Goal: Task Accomplishment & Management: Manage account settings

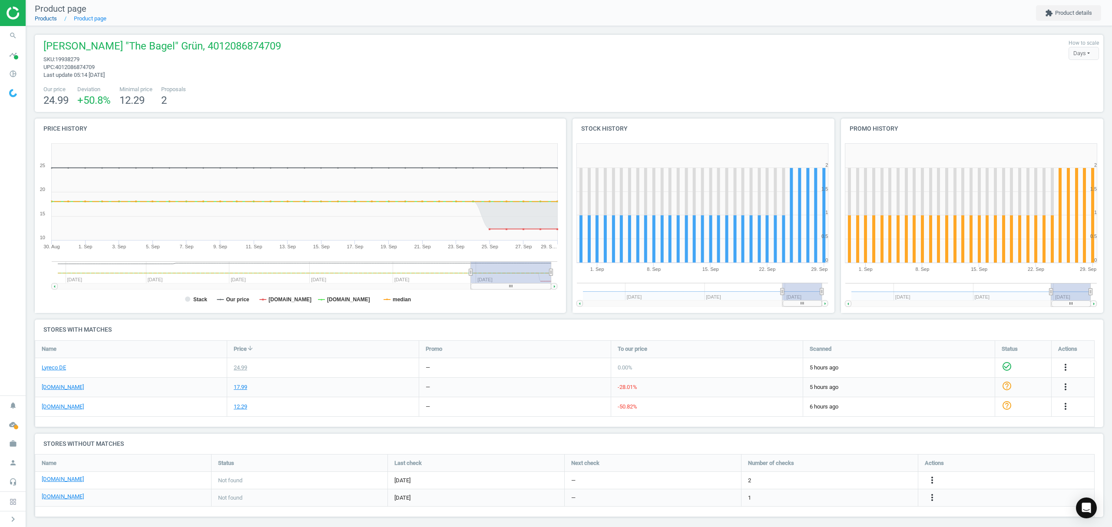
click at [44, 19] on link "Products" at bounding box center [46, 18] width 22 height 7
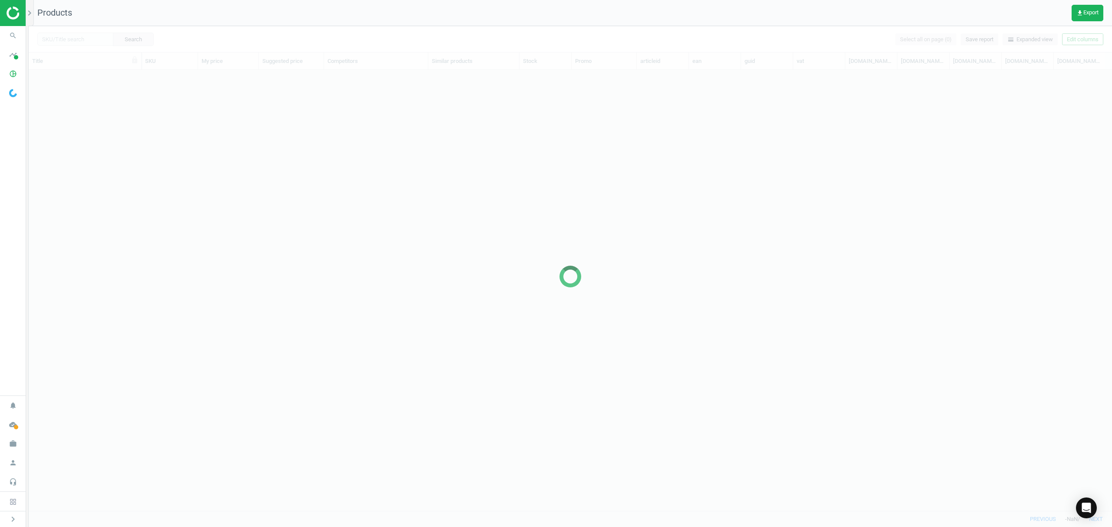
scroll to position [423, 1074]
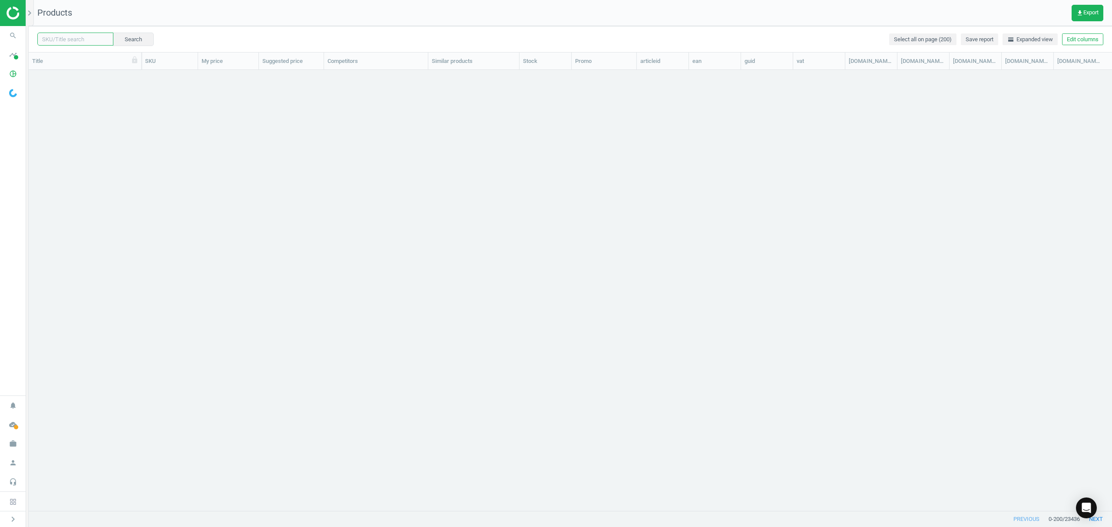
click at [72, 38] on input "text" at bounding box center [75, 39] width 76 height 13
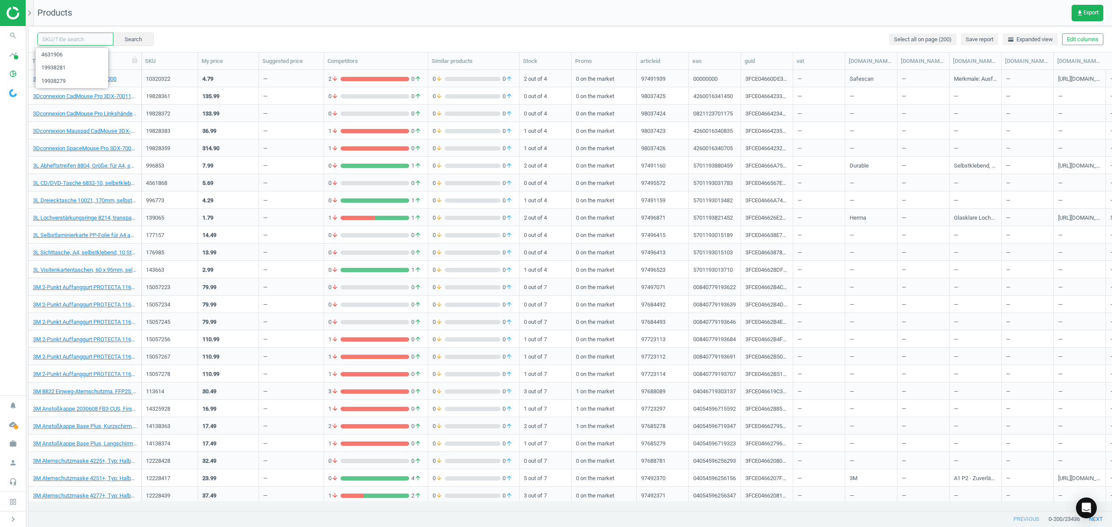
paste input "17318489"
type input "17318489"
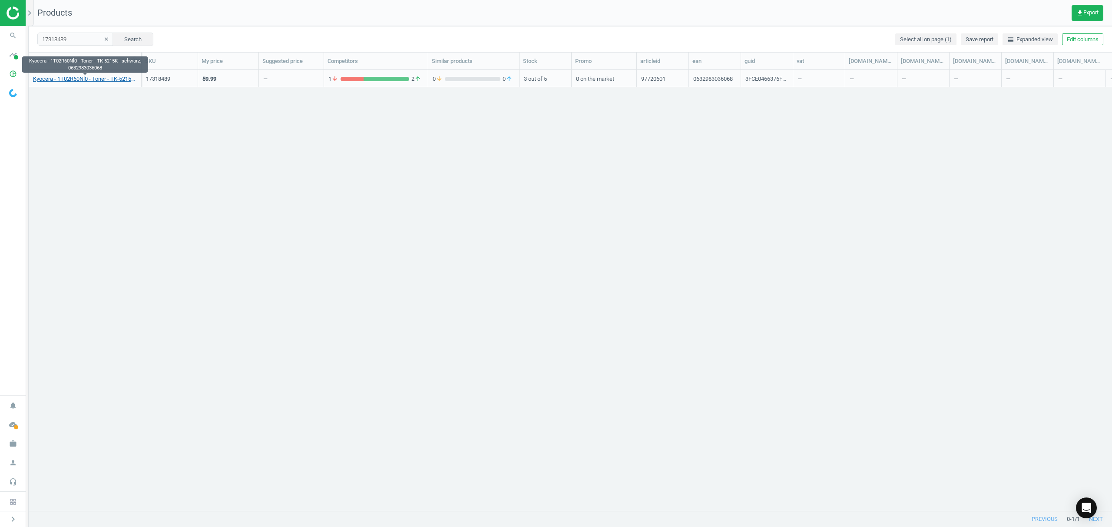
click at [75, 79] on link "Kyocera - 1T02R60Nl0 - Toner - TK-5215K - schwarz, 0632983036068" at bounding box center [85, 79] width 104 height 8
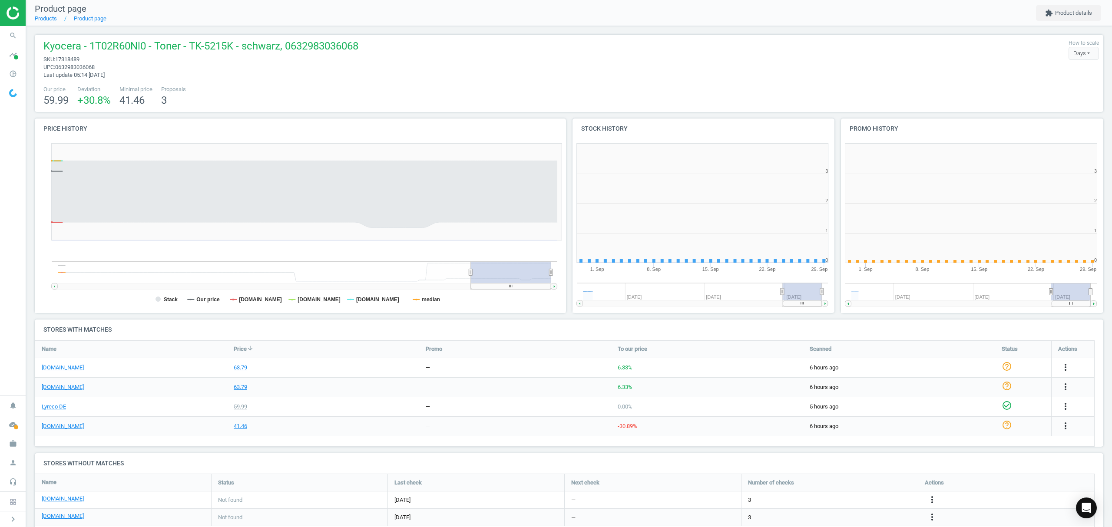
scroll to position [192, 278]
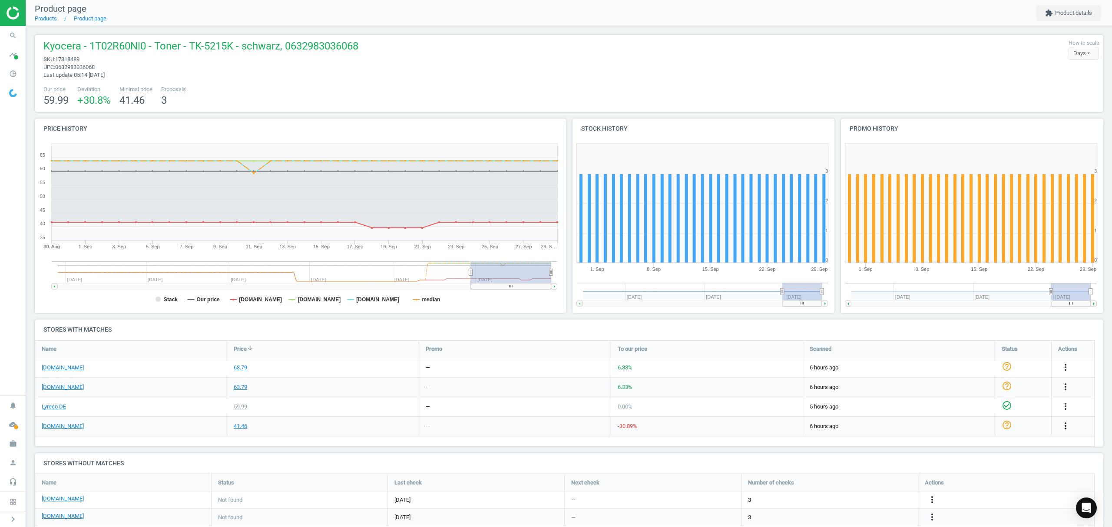
click at [1062, 425] on icon "more_vert" at bounding box center [1066, 426] width 10 height 10
click at [959, 447] on link "Edit URL/product option" at bounding box center [997, 446] width 119 height 13
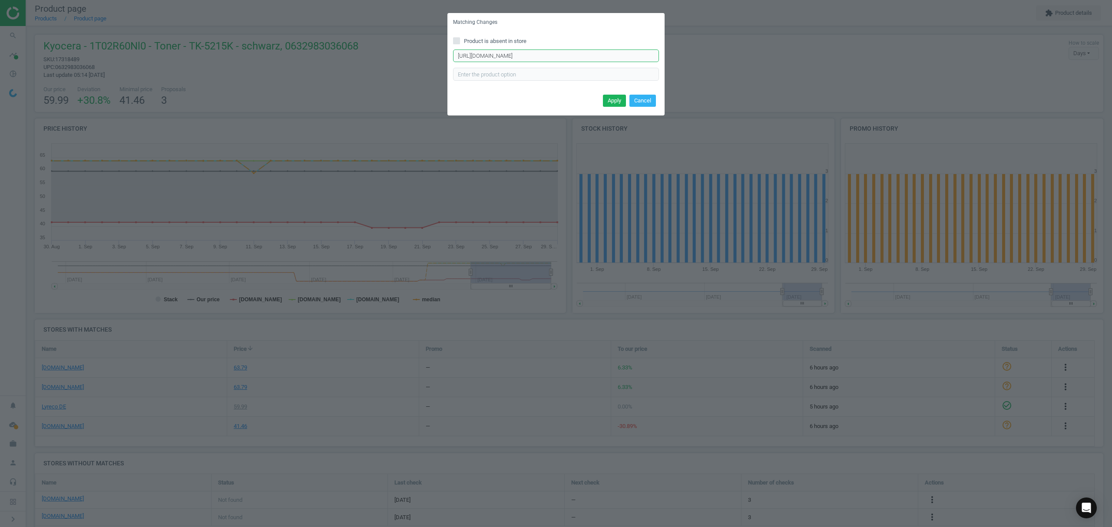
click at [516, 57] on input "[URL][DOMAIN_NAME]" at bounding box center [556, 56] width 206 height 13
click at [455, 39] on input "Product is absent in store" at bounding box center [457, 41] width 6 height 6
checkbox input "true"
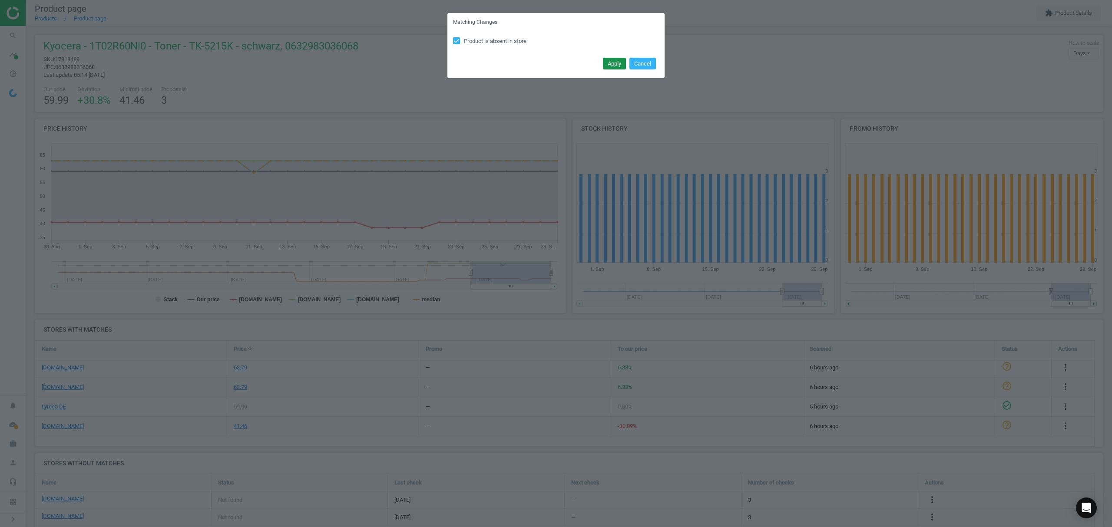
click at [605, 63] on button "Apply" at bounding box center [614, 64] width 23 height 12
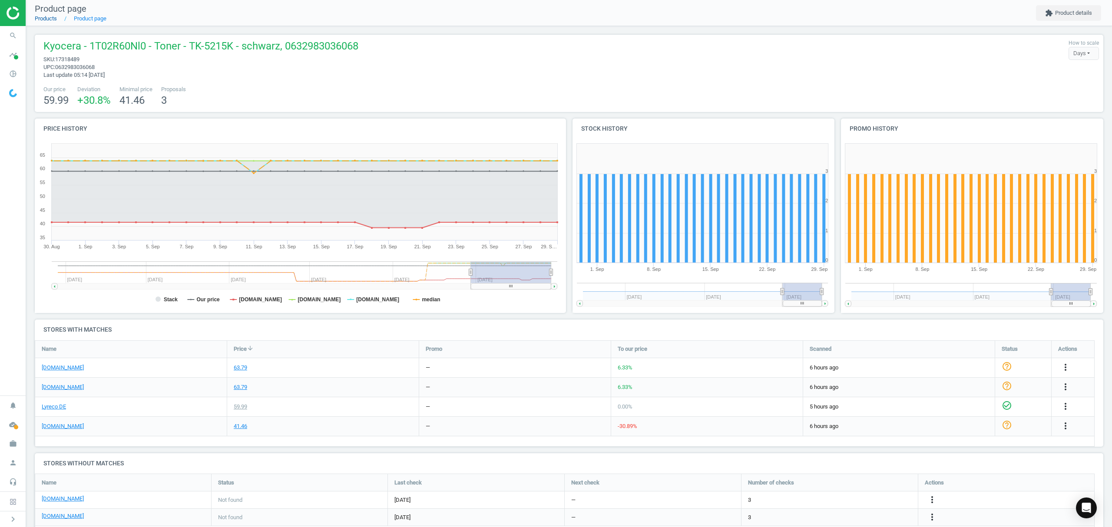
click at [42, 17] on link "Products" at bounding box center [46, 18] width 22 height 7
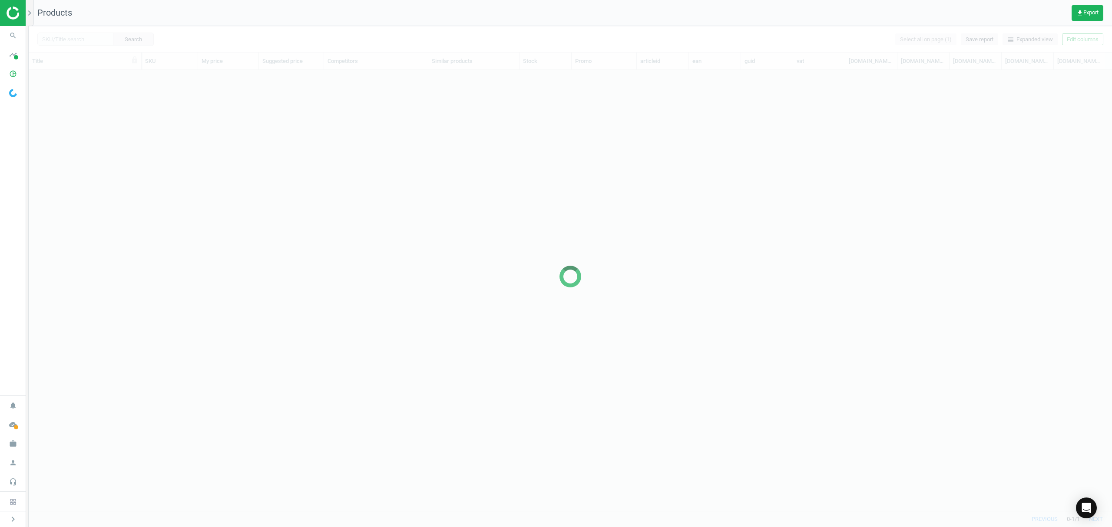
scroll to position [423, 1074]
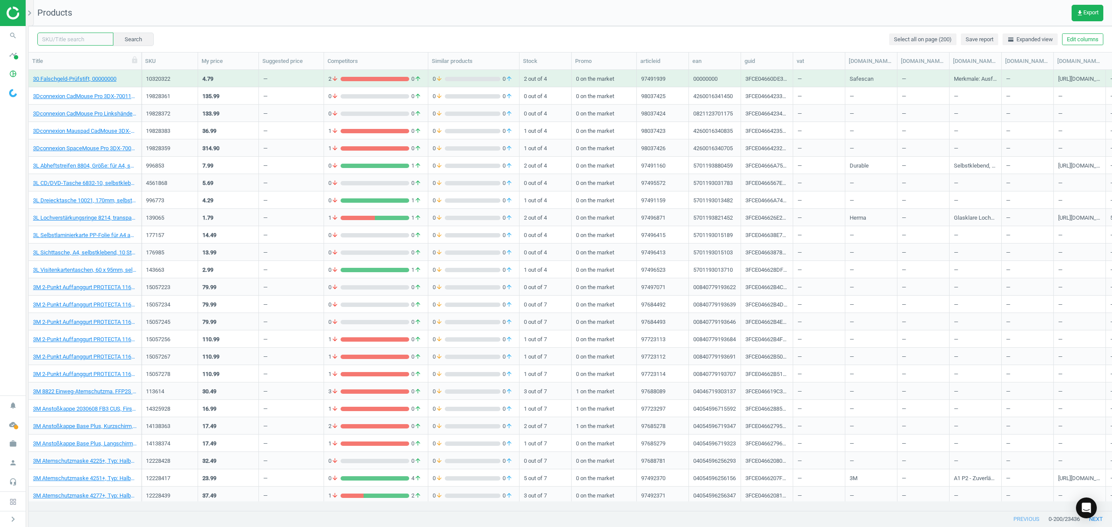
click at [63, 36] on input "text" at bounding box center [75, 39] width 76 height 13
paste input "19719661"
type input "19719661"
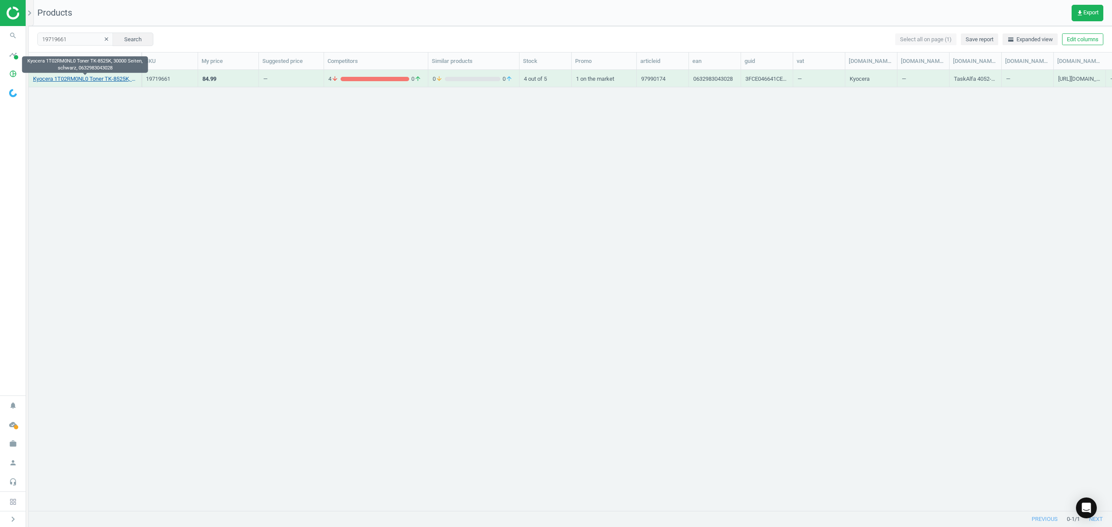
click at [105, 77] on link "Kyocera 1T02RM0NL0 Toner TK-8525K, 30000 Seiten, schwarz, 0632983043028" at bounding box center [85, 79] width 104 height 8
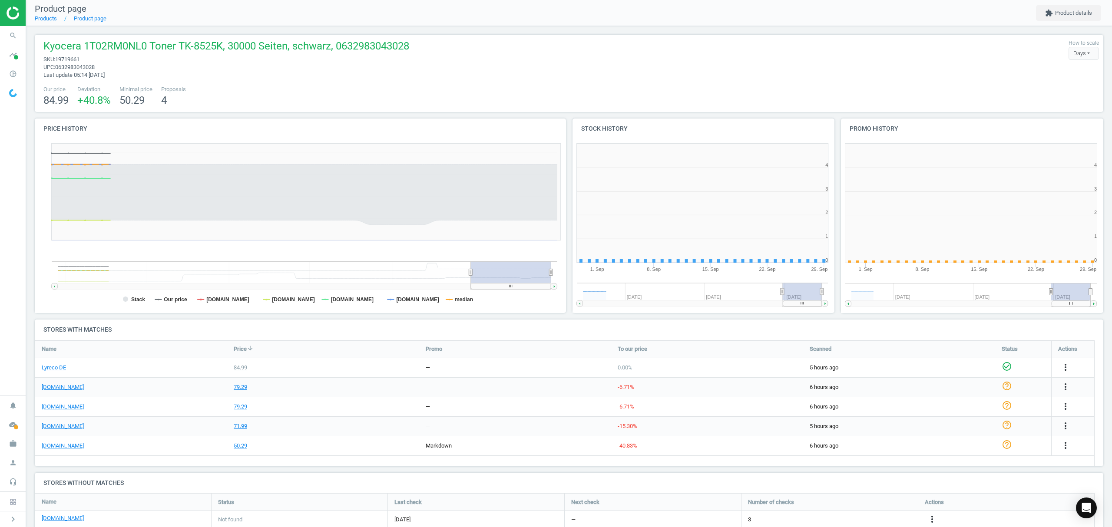
scroll to position [4, 4]
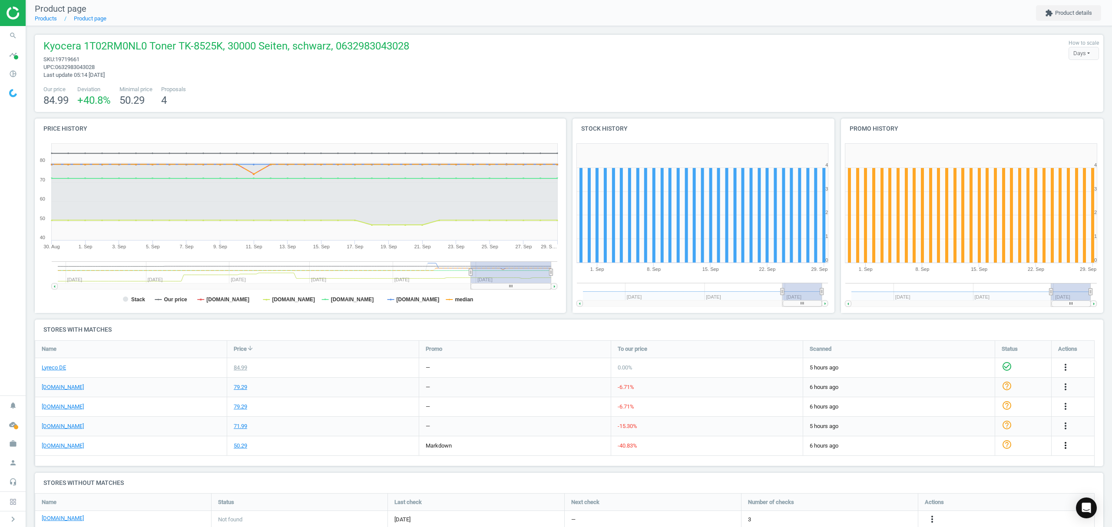
click at [1065, 446] on icon "more_vert" at bounding box center [1066, 446] width 10 height 10
click at [956, 463] on link "Edit URL/product option" at bounding box center [997, 466] width 119 height 13
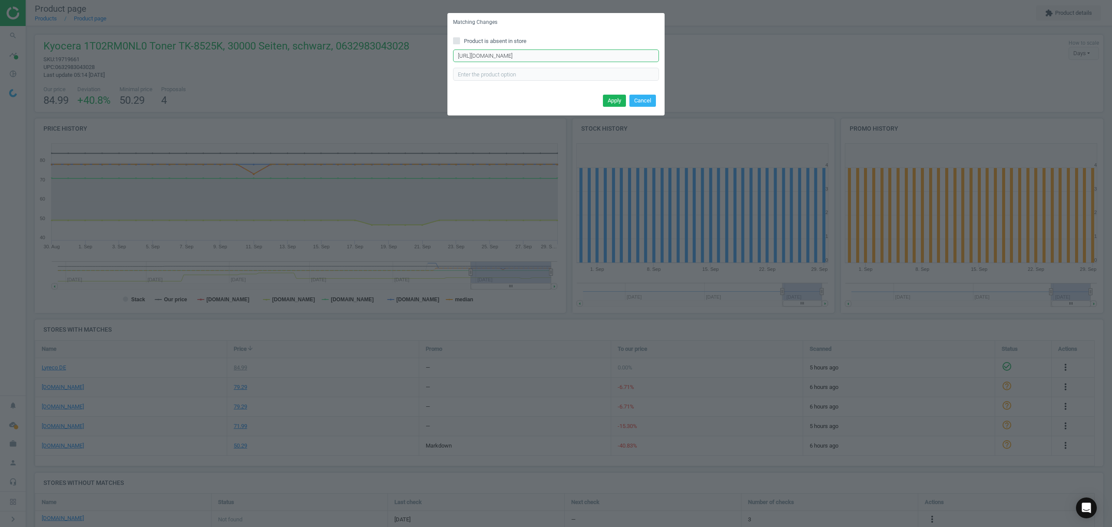
click at [548, 56] on input "[URL][DOMAIN_NAME]" at bounding box center [556, 56] width 206 height 13
click at [459, 40] on span at bounding box center [456, 40] width 7 height 7
click at [458, 41] on span at bounding box center [456, 40] width 7 height 7
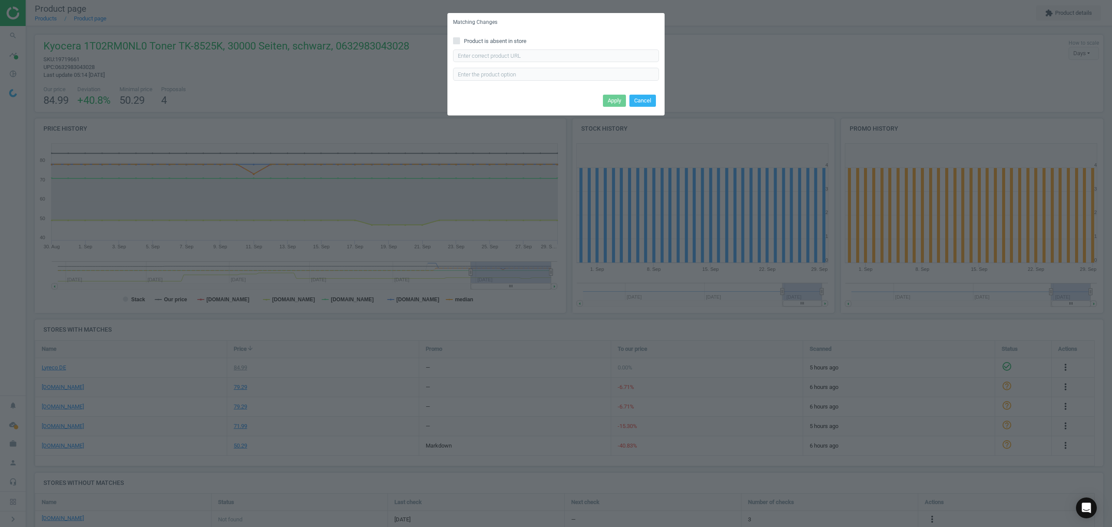
click at [458, 41] on input "Product is absent in store" at bounding box center [457, 41] width 6 height 6
checkbox input "true"
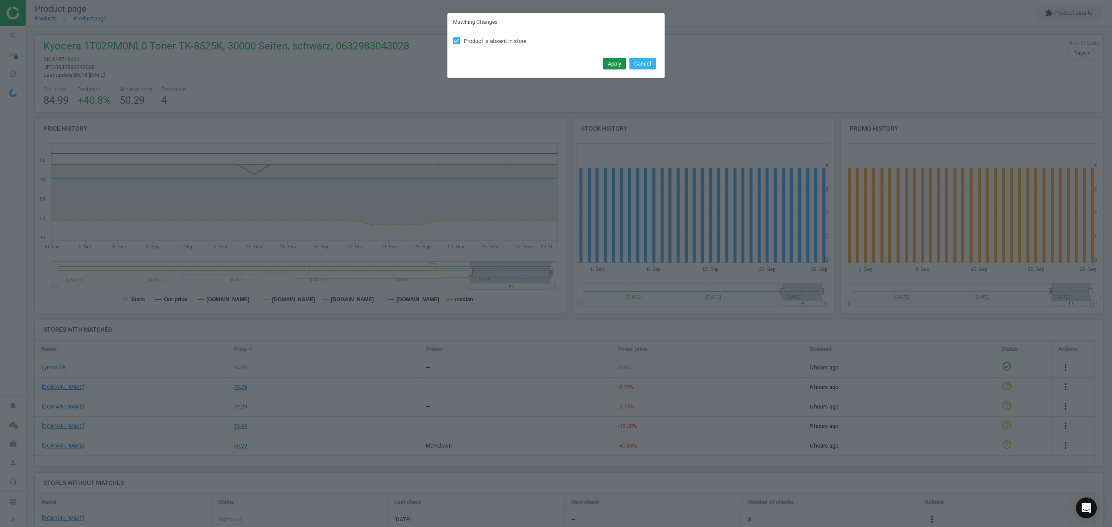
click at [614, 61] on button "Apply" at bounding box center [614, 64] width 23 height 12
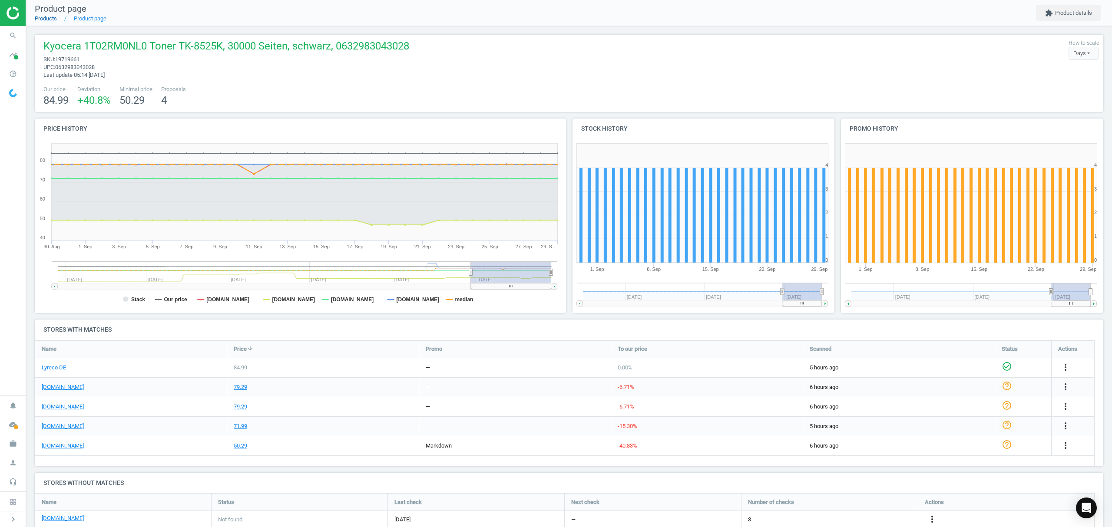
click at [47, 16] on link "Products" at bounding box center [46, 18] width 22 height 7
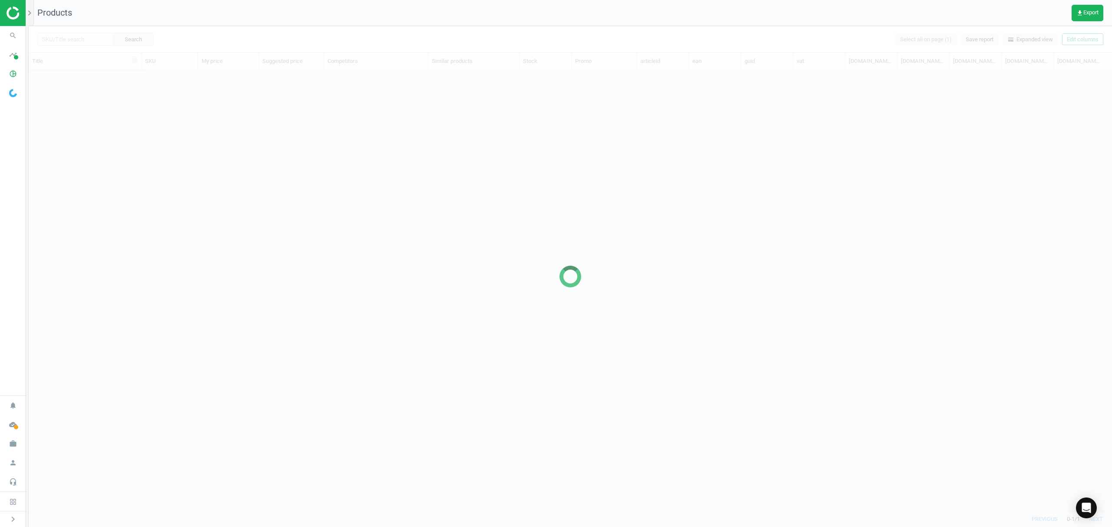
scroll to position [423, 1074]
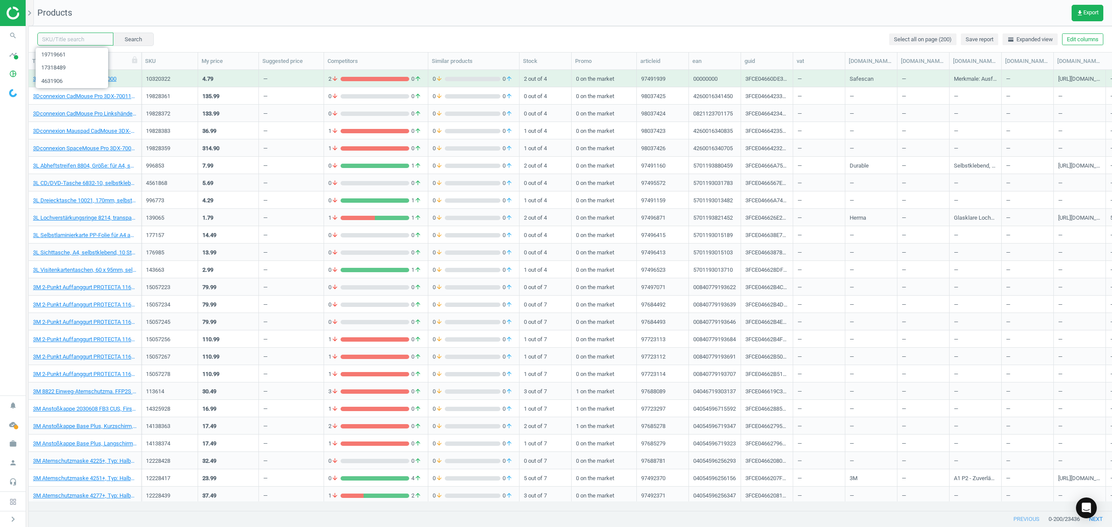
click at [76, 39] on input "text" at bounding box center [75, 39] width 76 height 13
paste input "3493434"
type input "3493434"
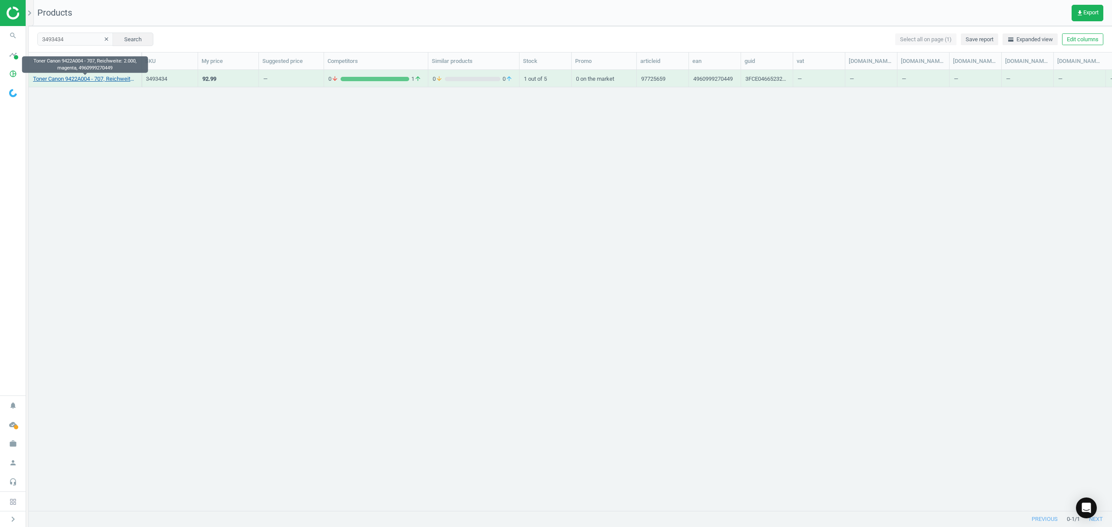
click at [82, 79] on link "Toner Canon 9422A004 - 707, Reichweite: 2.000, magenta, 4960999270449" at bounding box center [85, 79] width 104 height 8
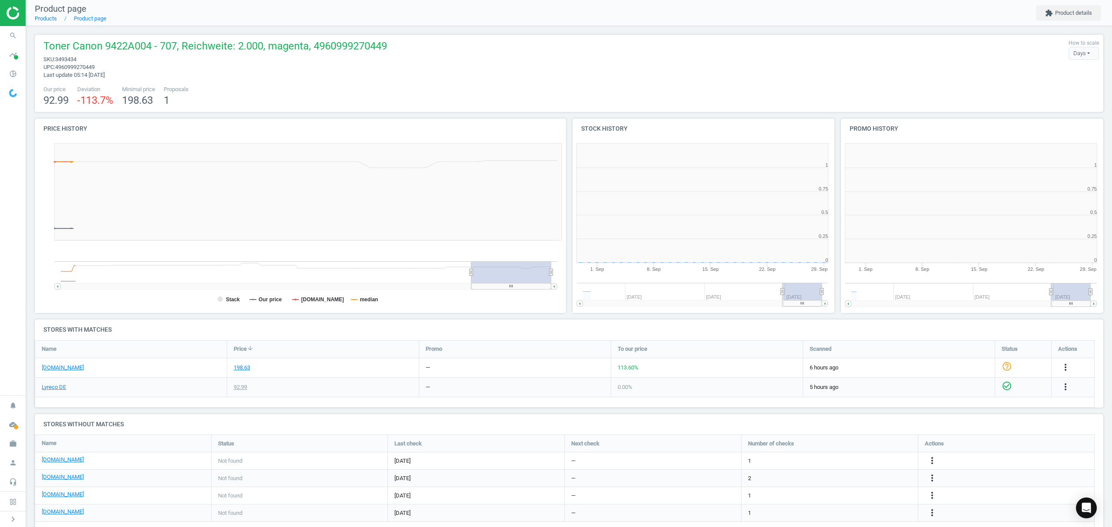
scroll to position [4, 4]
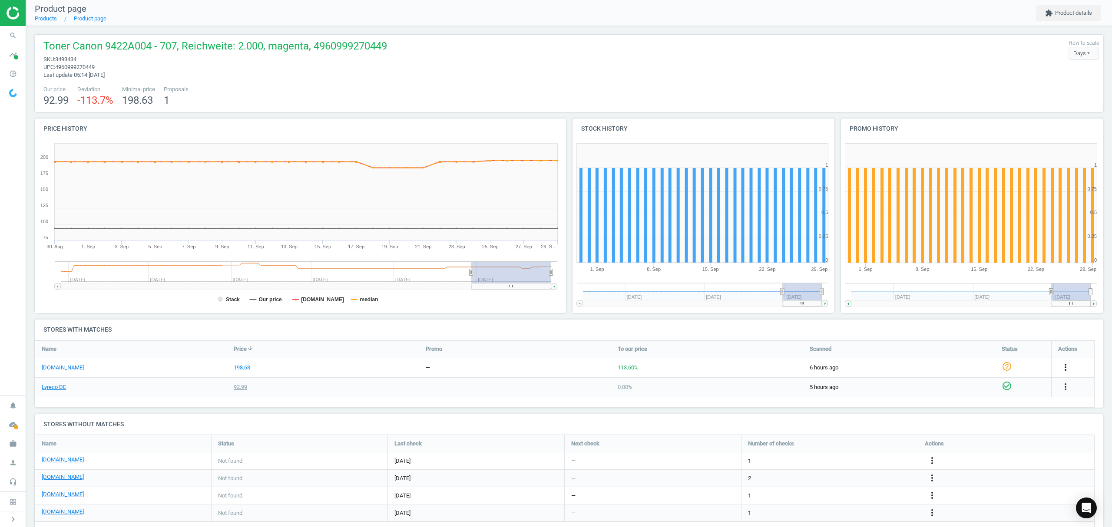
click at [1066, 366] on icon "more_vert" at bounding box center [1066, 367] width 10 height 10
click at [960, 388] on link "Edit URL/product option" at bounding box center [997, 388] width 119 height 13
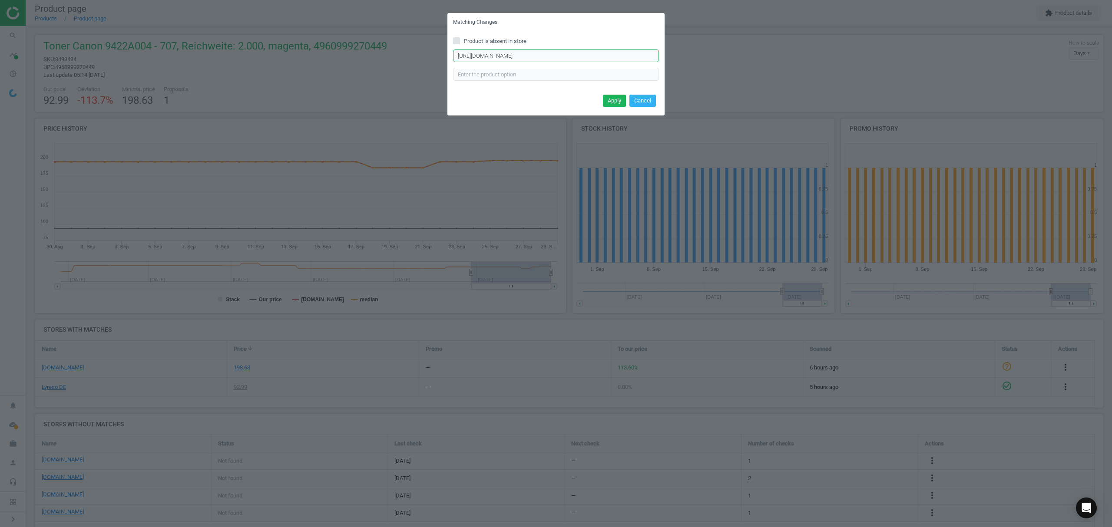
click at [573, 53] on input "[URL][DOMAIN_NAME]" at bounding box center [556, 56] width 206 height 13
click at [456, 42] on input "Product is absent in store" at bounding box center [457, 41] width 6 height 6
checkbox input "true"
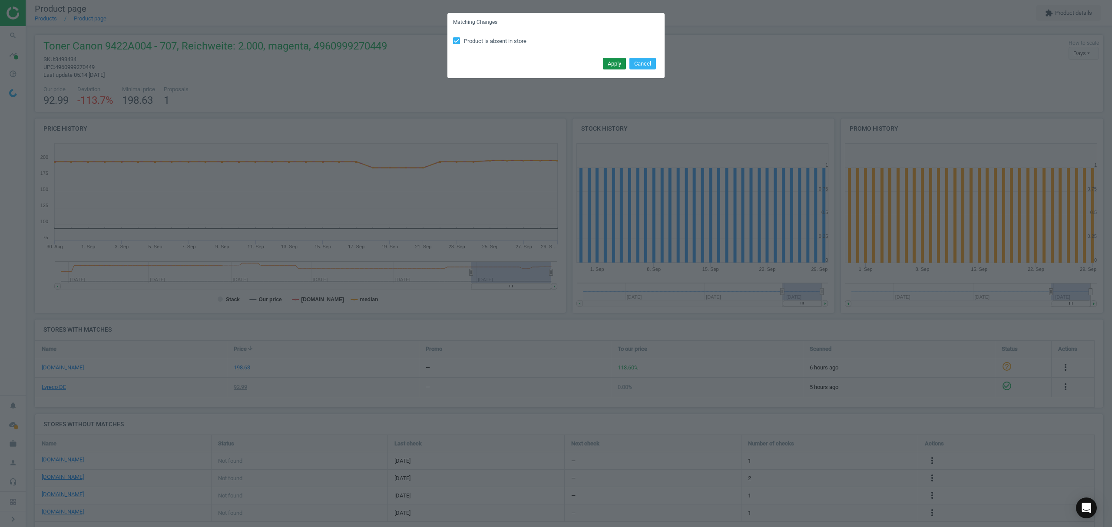
click at [615, 64] on button "Apply" at bounding box center [614, 64] width 23 height 12
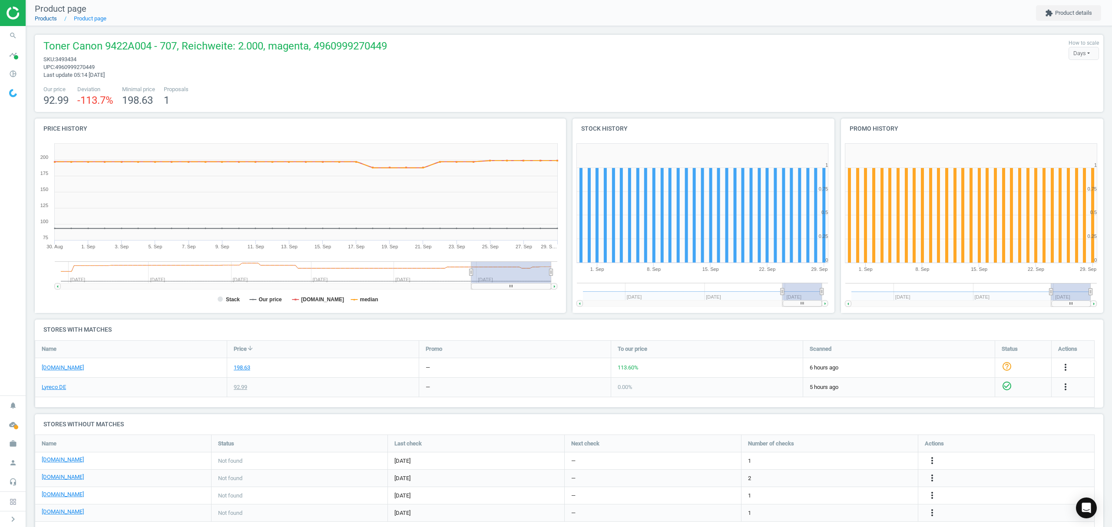
click at [43, 20] on link "Products" at bounding box center [46, 18] width 22 height 7
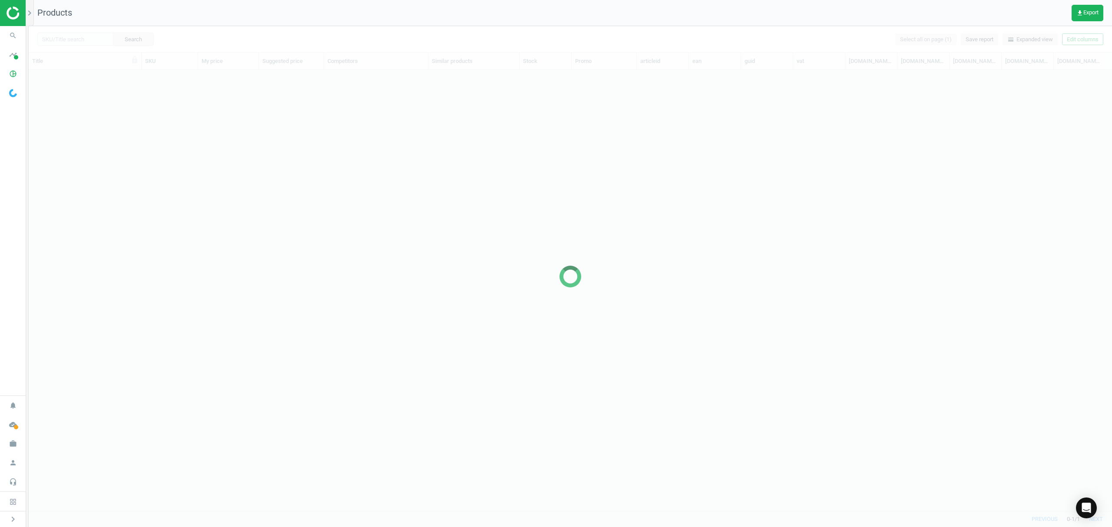
scroll to position [423, 1074]
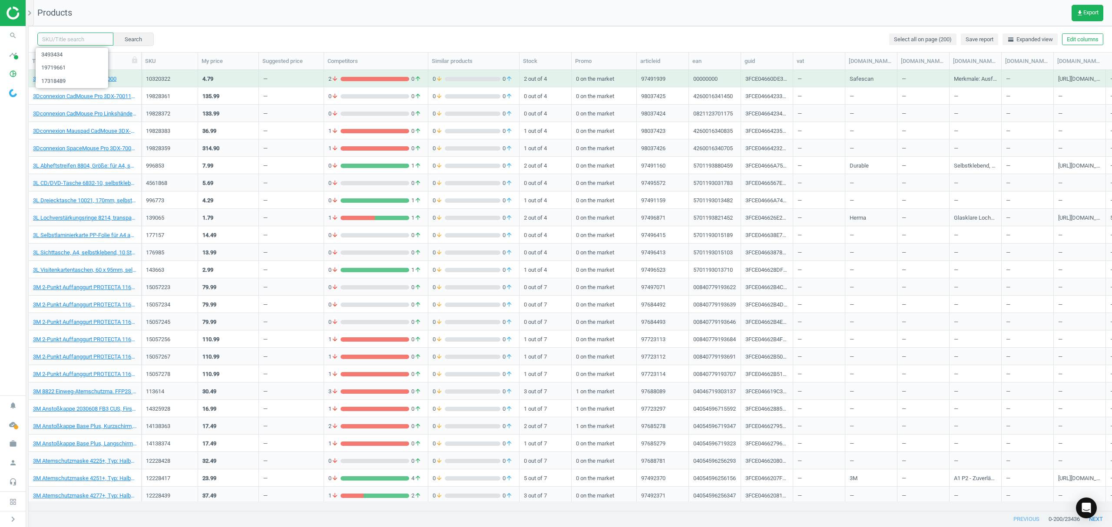
click at [76, 38] on input "text" at bounding box center [75, 39] width 76 height 13
paste input "2819822"
type input "2819822"
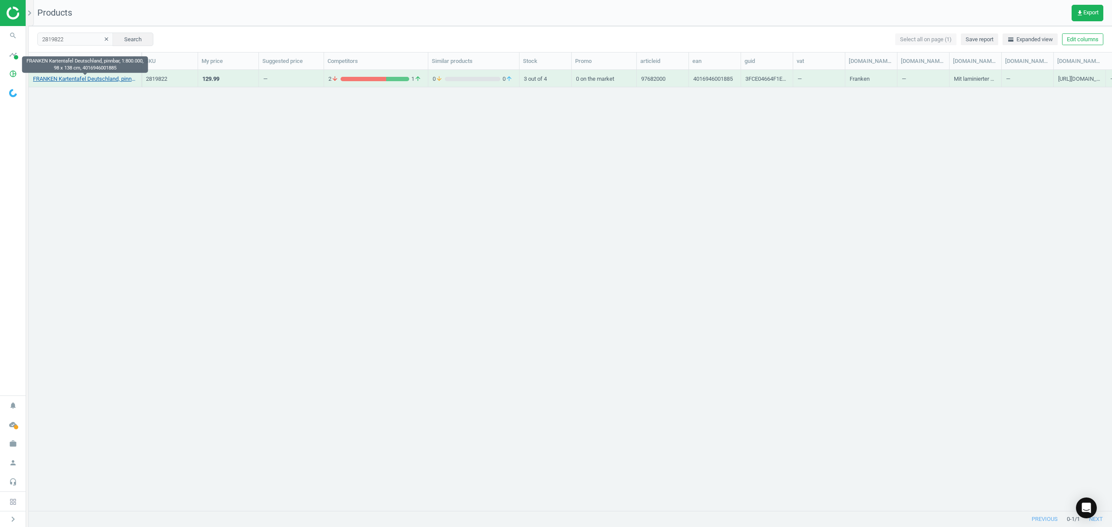
click at [50, 78] on link "FRANKEN Kartentafel Deutschland, pinnbar, 1:800.000, 98 x 138 cm, 4016946001885" at bounding box center [85, 79] width 104 height 8
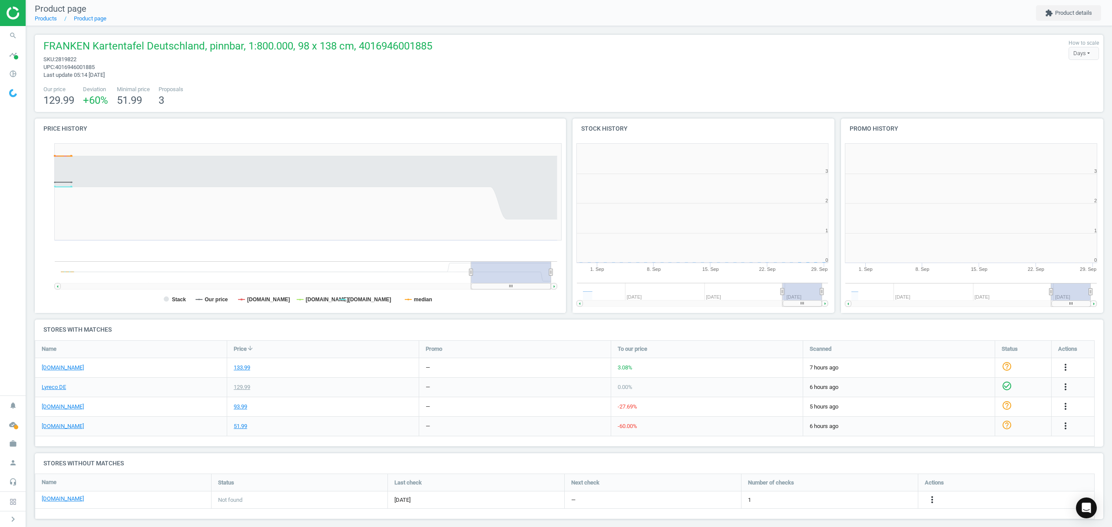
scroll to position [4, 4]
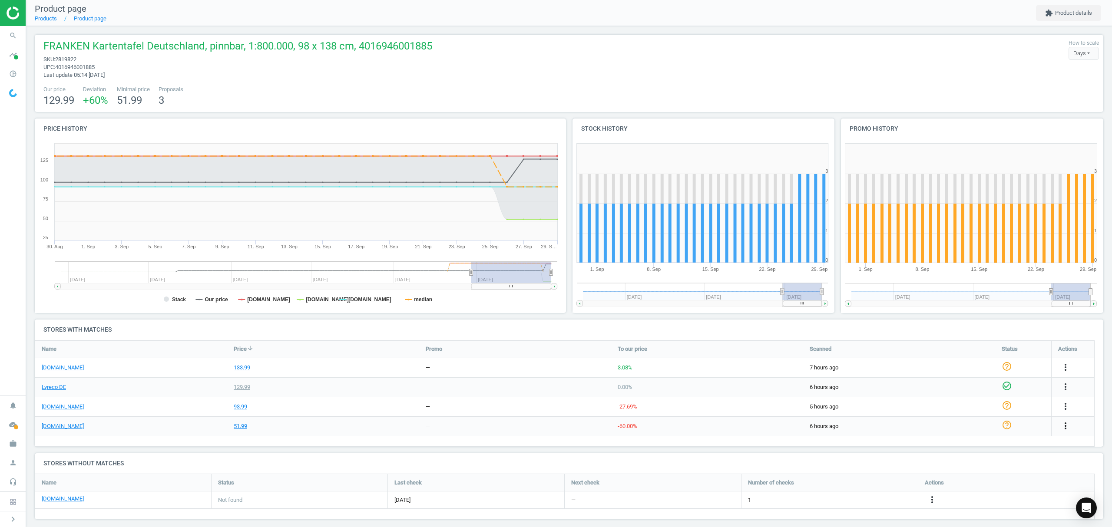
click at [1065, 427] on icon "more_vert" at bounding box center [1066, 426] width 10 height 10
click at [967, 444] on link "Edit URL/product option" at bounding box center [997, 446] width 119 height 13
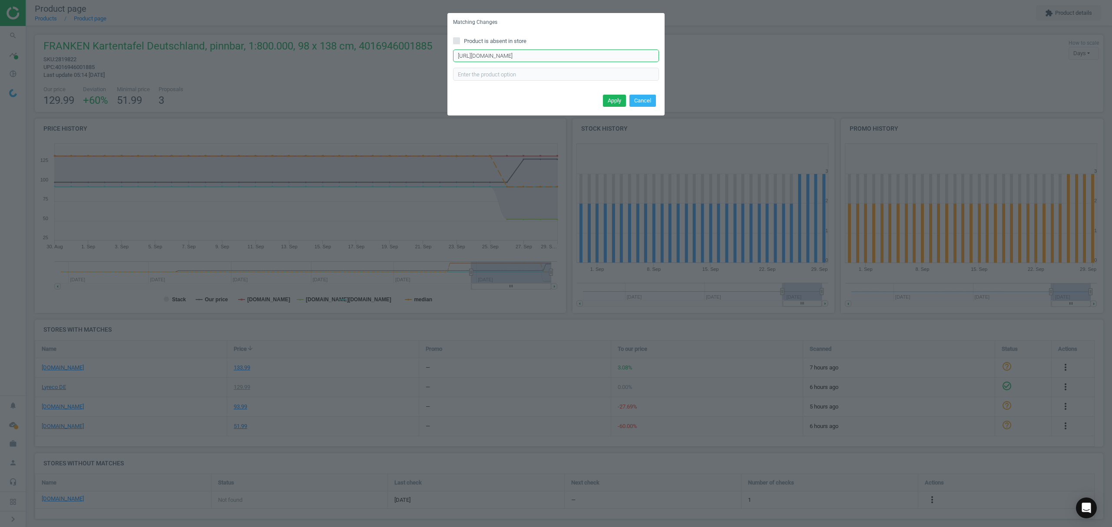
click at [553, 56] on input "[URL][DOMAIN_NAME]" at bounding box center [556, 56] width 206 height 13
paste input "silber-grau-p-ka447p"
type input "[URL][DOMAIN_NAME]"
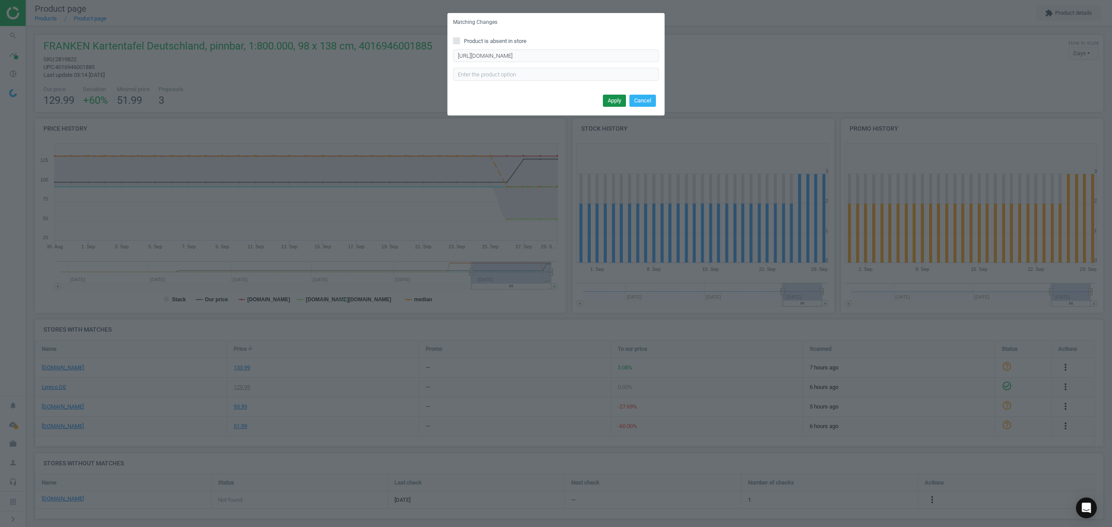
click at [610, 98] on button "Apply" at bounding box center [614, 101] width 23 height 12
